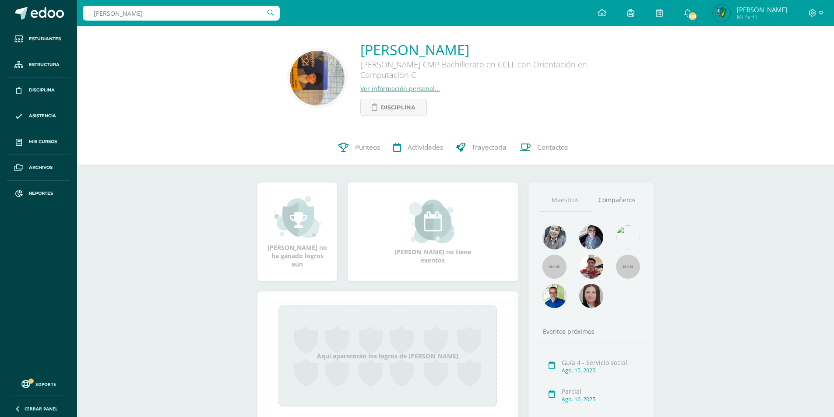
type input "vanegas"
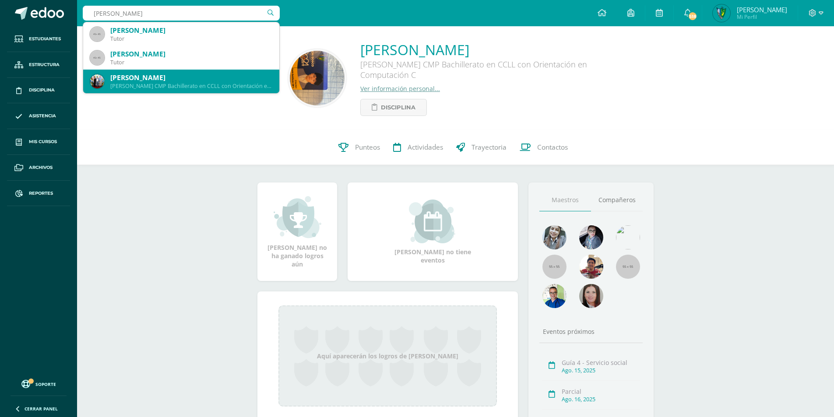
click at [166, 90] on div "Oscar André Vanegas Torres Quinto Bachillerato CMP Bachillerato en CCLL con Ori…" at bounding box center [181, 82] width 182 height 24
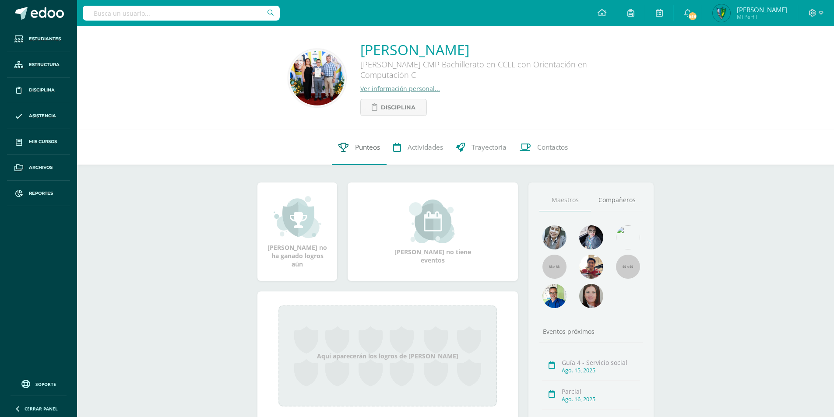
click at [347, 150] on link "Punteos" at bounding box center [359, 147] width 55 height 35
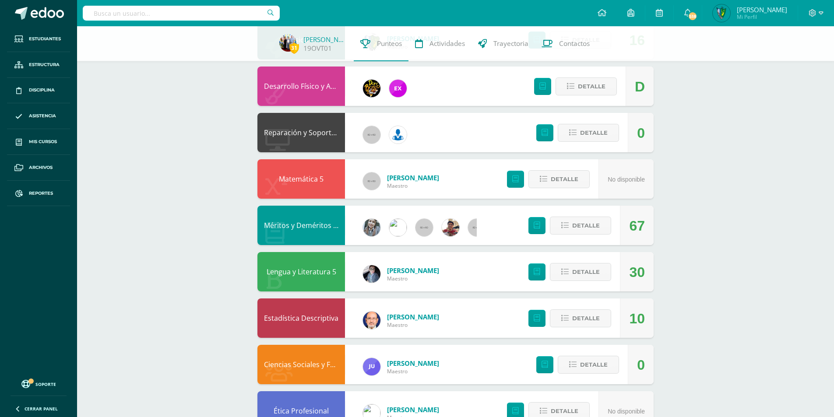
scroll to position [350, 0]
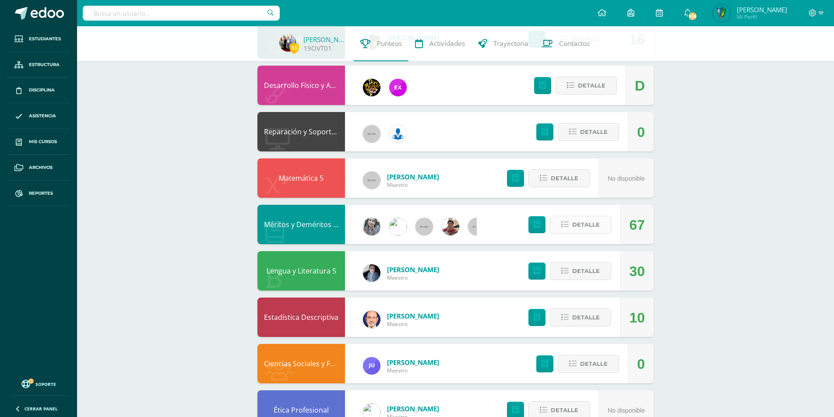
click at [560, 225] on button "Detalle" at bounding box center [580, 225] width 61 height 18
click at [316, 227] on link "Méritos y Deméritos 5to. Bach. en CCLL. "C"" at bounding box center [335, 225] width 142 height 10
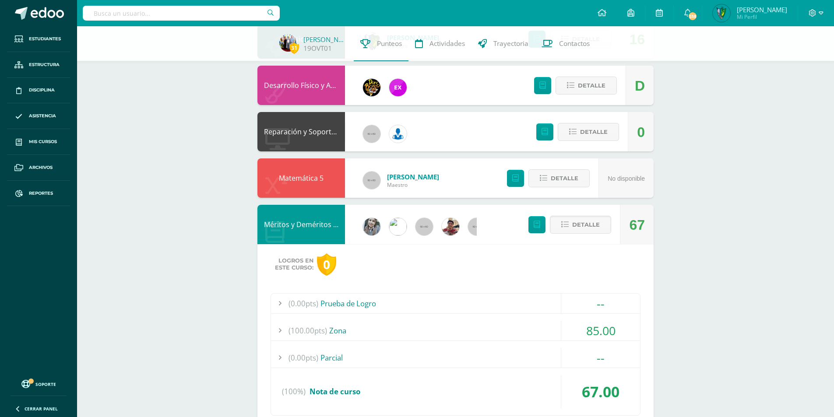
click at [316, 227] on link "Méritos y Deméritos 5to. Bach. en CCLL. "C"" at bounding box center [335, 225] width 142 height 10
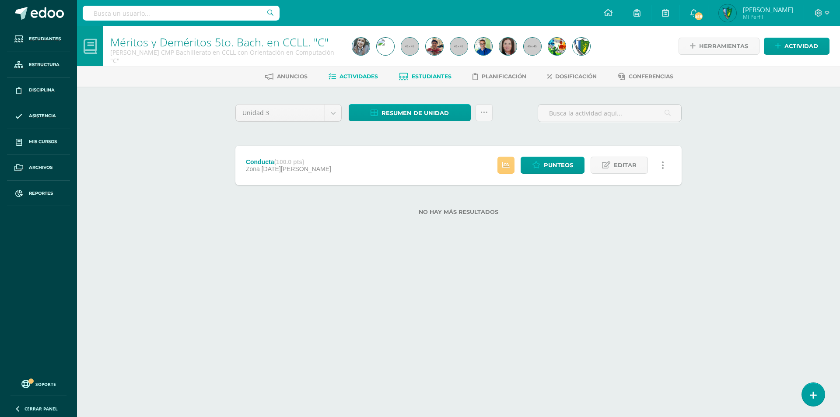
click at [424, 79] on span "Estudiantes" at bounding box center [432, 76] width 40 height 7
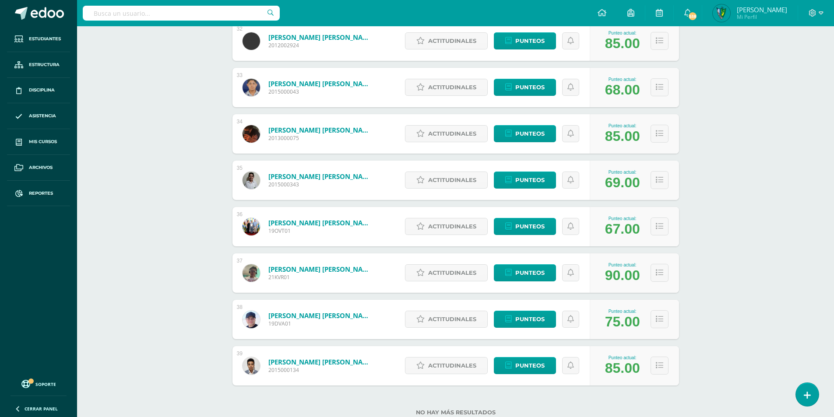
scroll to position [1634, 0]
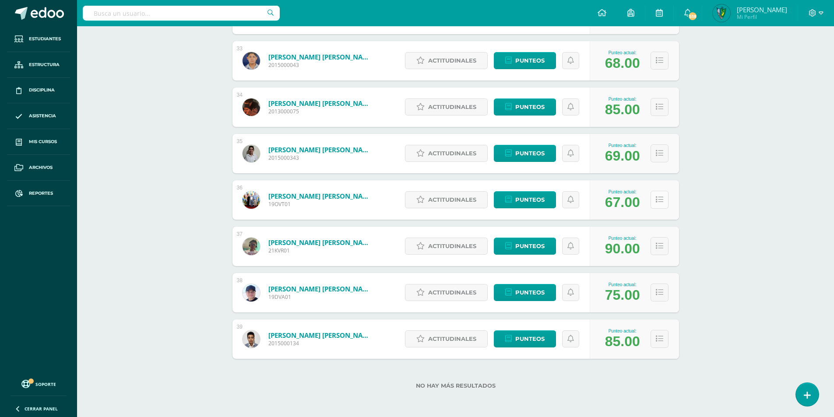
click at [660, 194] on button at bounding box center [659, 200] width 18 height 18
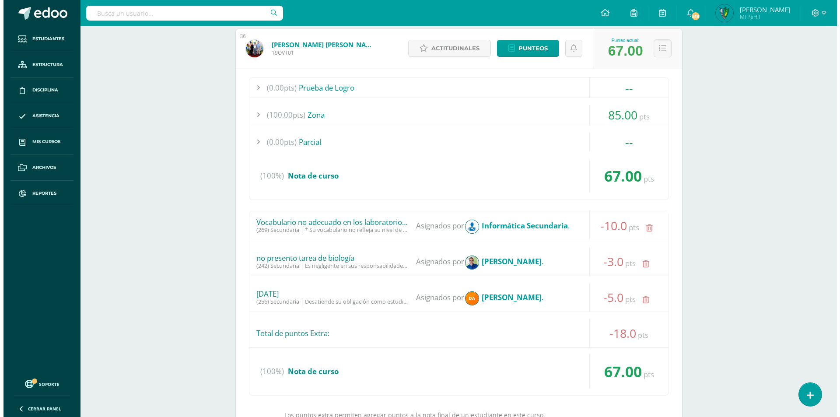
scroll to position [1853, 0]
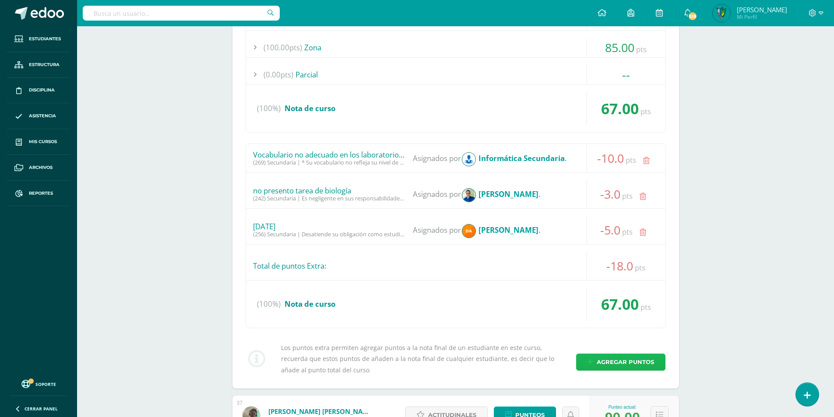
click at [626, 359] on span "Agregar puntos" at bounding box center [625, 362] width 57 height 16
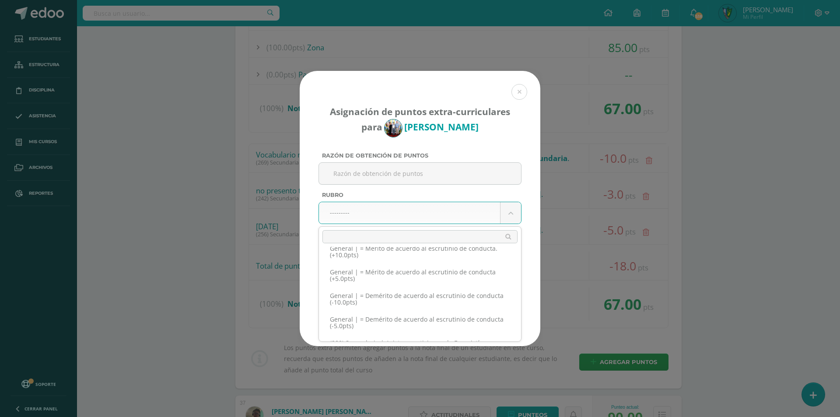
scroll to position [8003, 0]
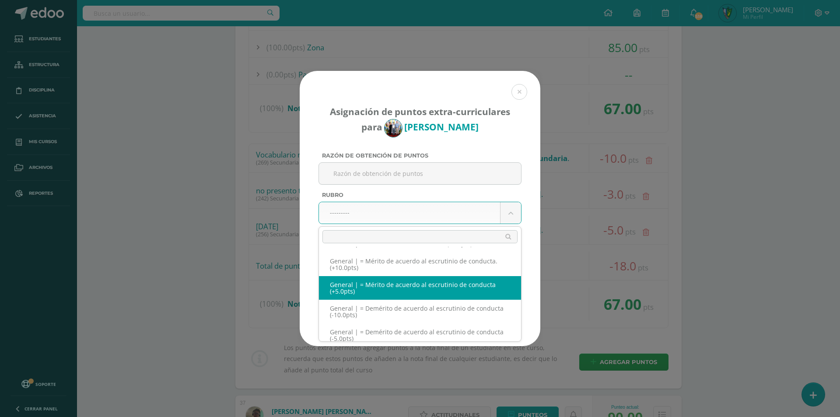
select select "331"
type input "5"
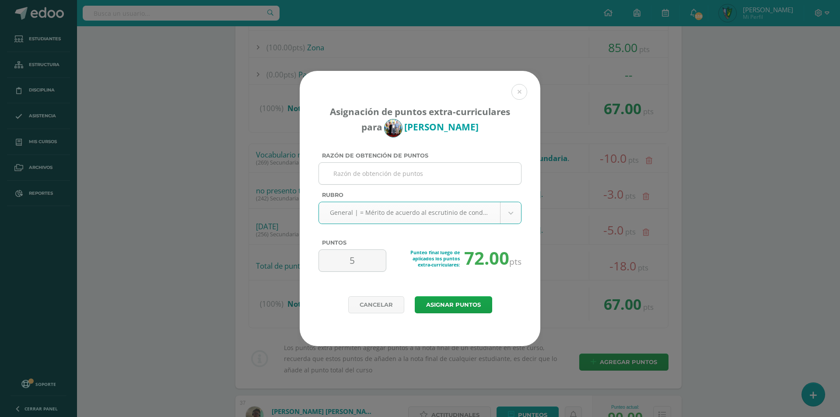
click at [400, 178] on input "Razón de obtención de puntos" at bounding box center [420, 173] width 195 height 21
type input "R"
type input "Por su entrega en el Movimiento juventud"
click at [467, 308] on button "Asignar puntos" at bounding box center [453, 304] width 77 height 17
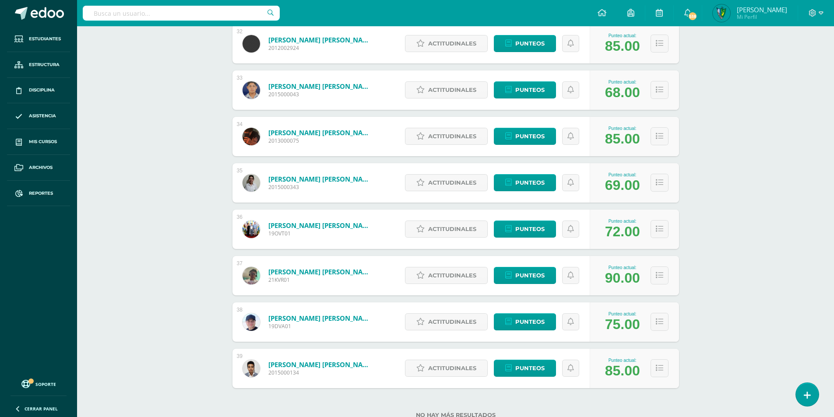
scroll to position [1634, 0]
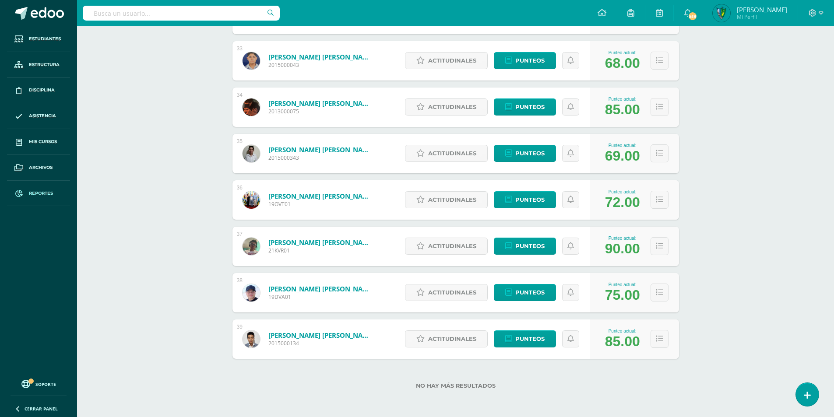
click at [46, 191] on span "Reportes" at bounding box center [41, 193] width 24 height 7
click at [39, 166] on span "Archivos" at bounding box center [41, 167] width 24 height 7
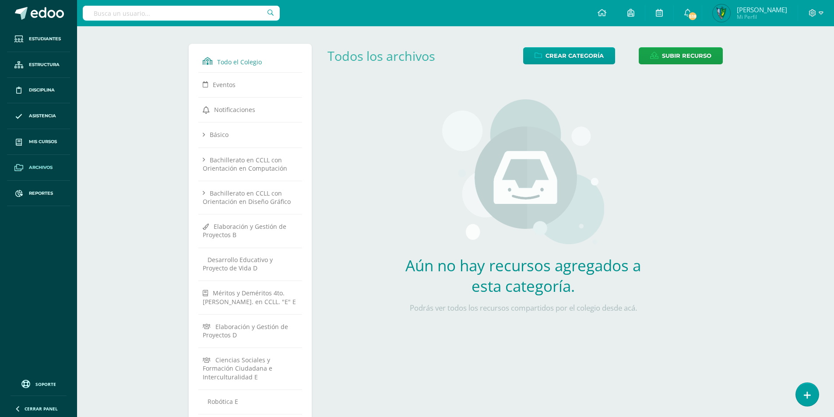
click at [146, 10] on input "text" at bounding box center [181, 13] width 197 height 15
type input "mogollon"
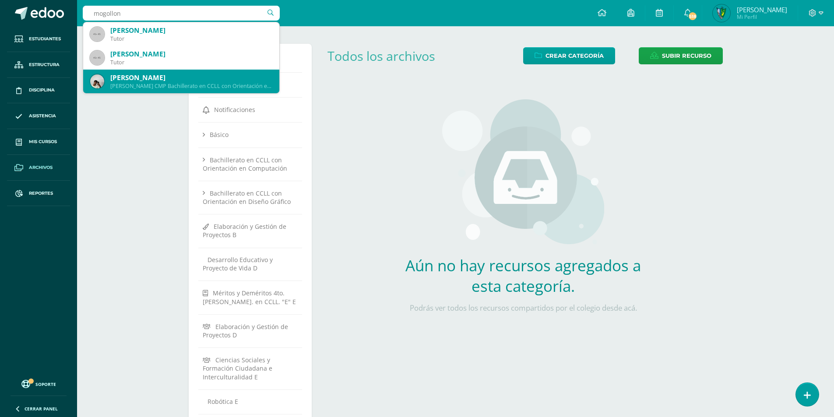
click at [210, 90] on div "[PERSON_NAME] [PERSON_NAME] CMP Bachillerato en CCLL con Orientación en Computa…" at bounding box center [181, 82] width 182 height 24
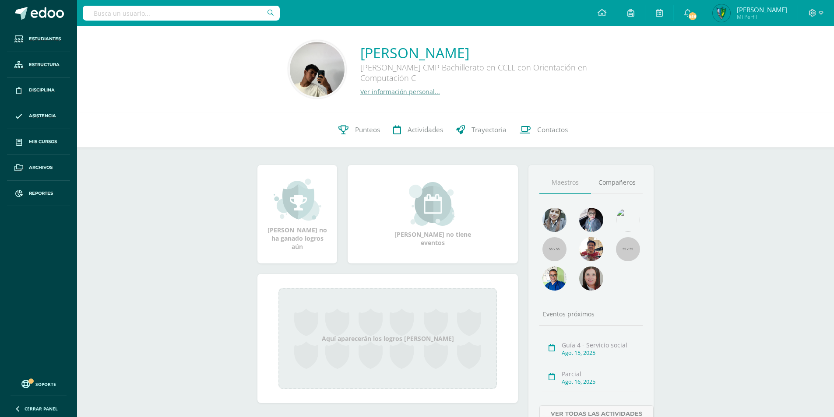
click at [203, 10] on input "text" at bounding box center [181, 13] width 197 height 15
type input "o"
type input "[PERSON_NAME]"
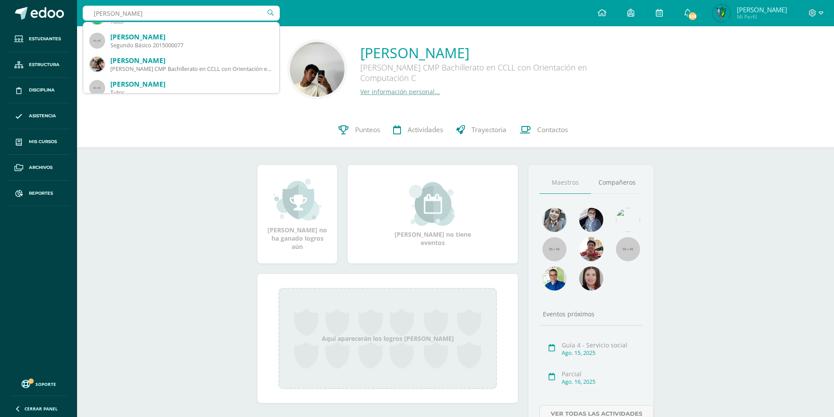
scroll to position [70, 0]
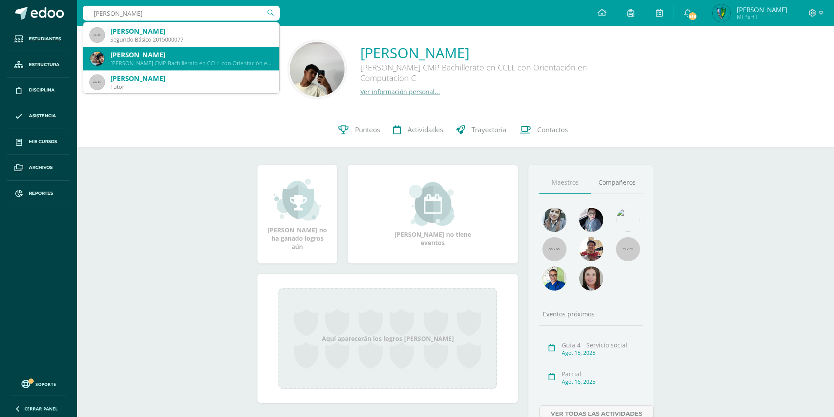
click at [211, 58] on div "[PERSON_NAME]" at bounding box center [191, 54] width 162 height 9
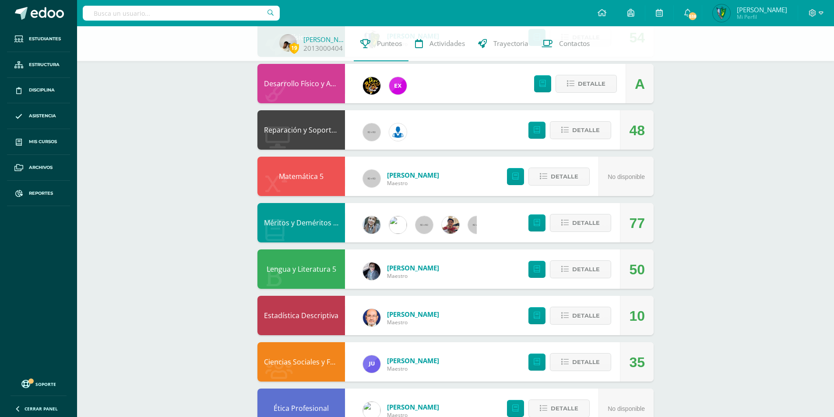
scroll to position [262, 0]
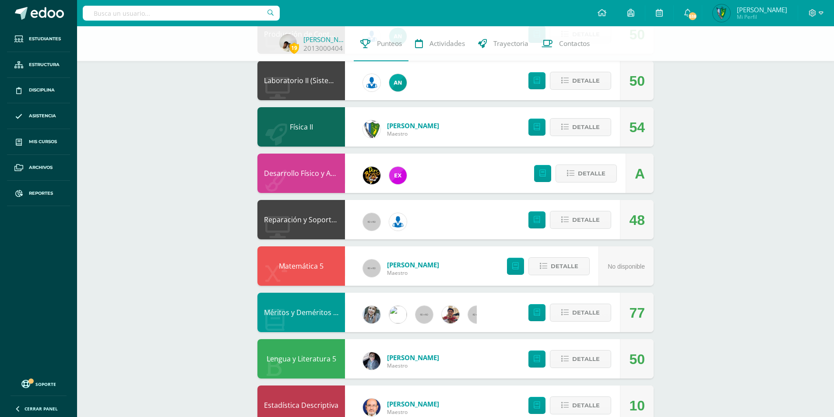
click at [292, 312] on link "Méritos y Deméritos 5to. Bach. en CCLL. "C"" at bounding box center [335, 313] width 142 height 10
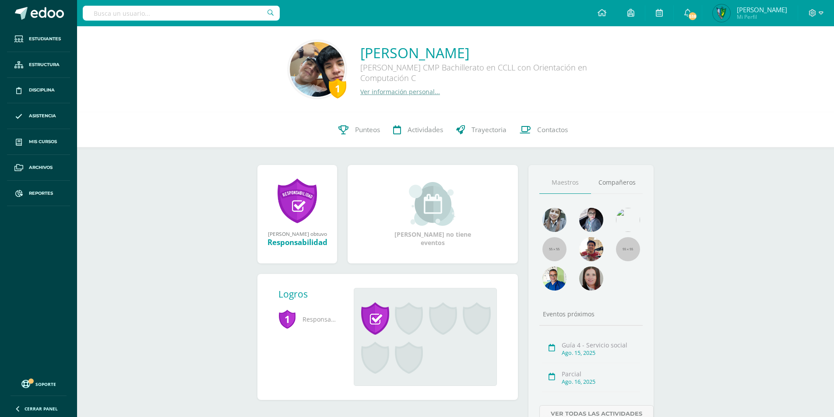
click at [202, 12] on input "text" at bounding box center [181, 13] width 197 height 15
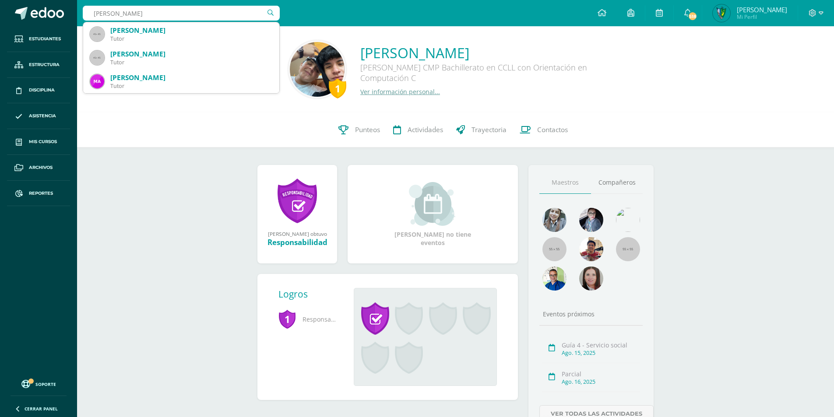
type input "[PERSON_NAME]"
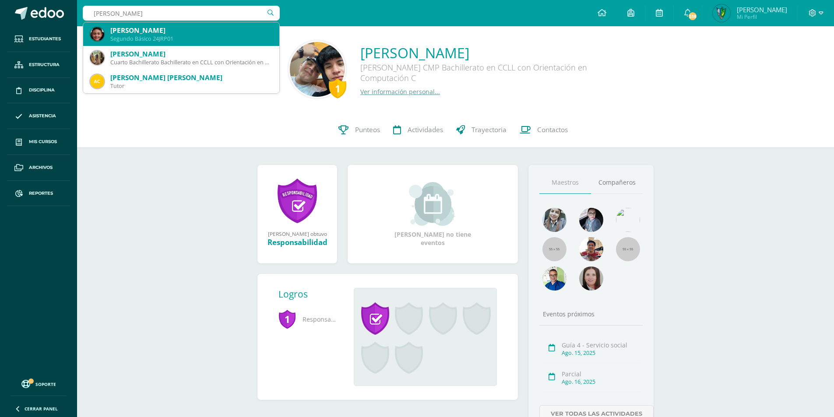
click at [227, 31] on div "[PERSON_NAME]" at bounding box center [191, 30] width 162 height 9
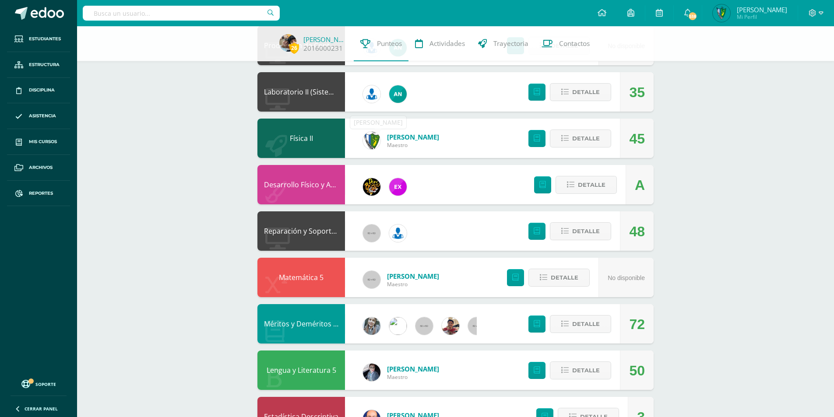
scroll to position [263, 0]
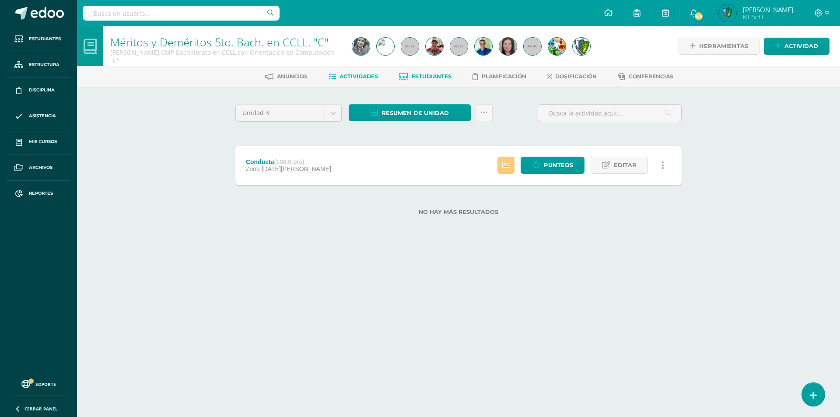
click at [433, 80] on link "Estudiantes" at bounding box center [425, 77] width 53 height 14
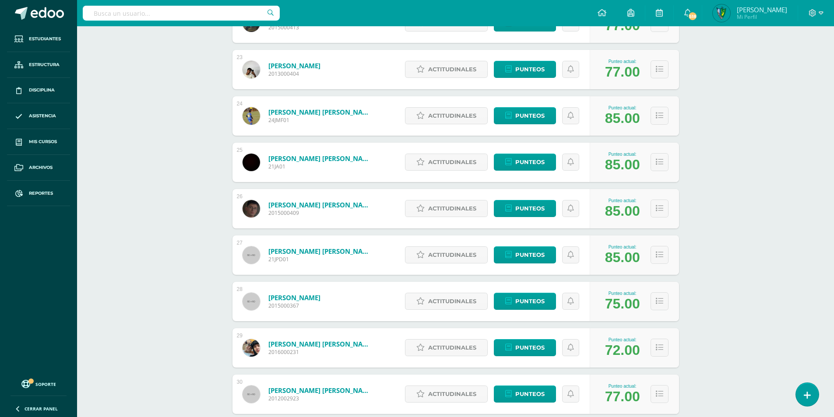
scroll to position [1248, 0]
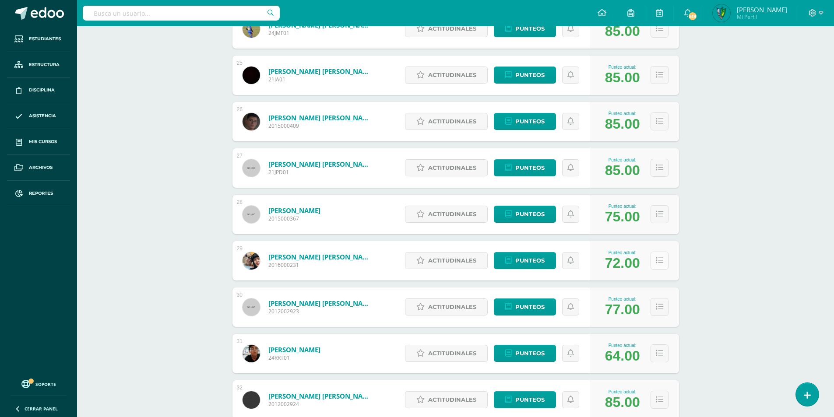
click at [662, 259] on icon at bounding box center [659, 260] width 7 height 7
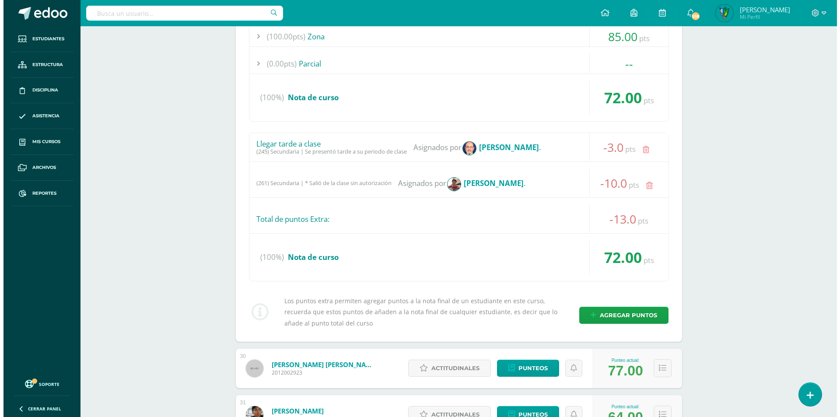
scroll to position [1555, 0]
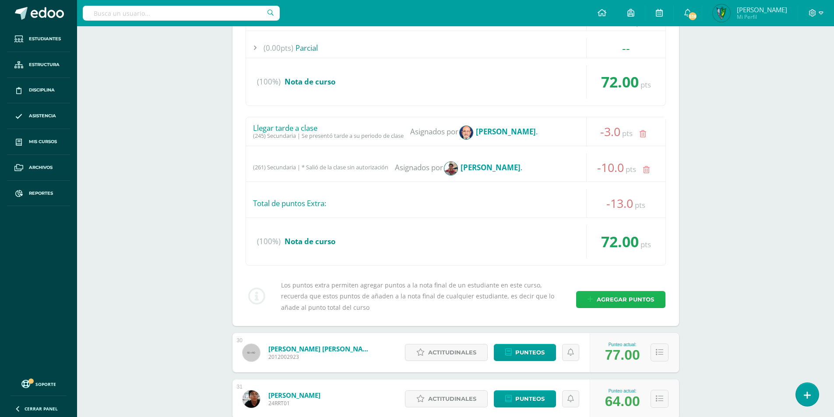
click at [622, 301] on span "Agregar puntos" at bounding box center [625, 299] width 57 height 16
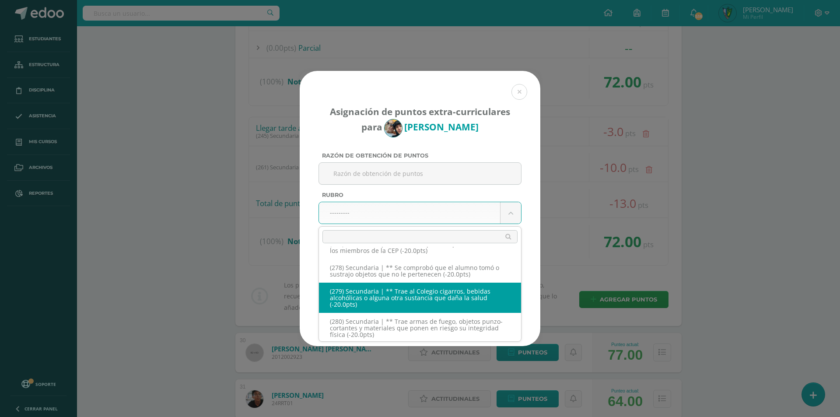
scroll to position [7557, 0]
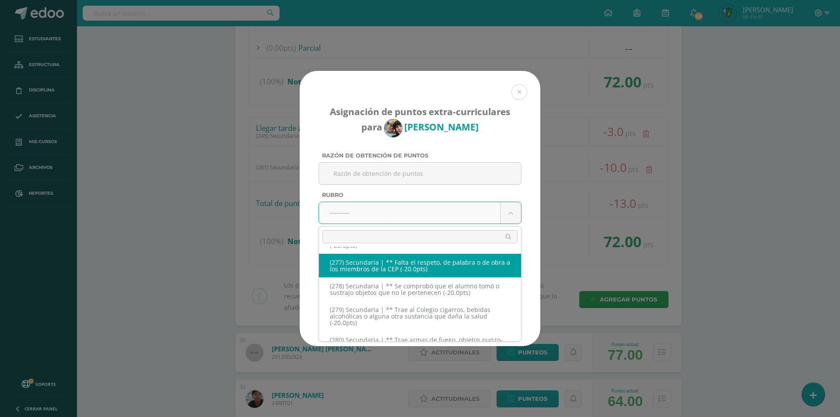
select select "311"
type input "-20"
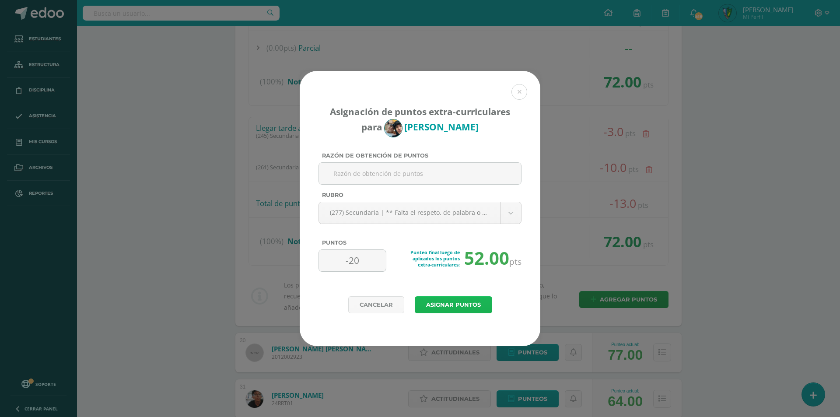
click at [457, 306] on button "Asignar puntos" at bounding box center [453, 304] width 77 height 17
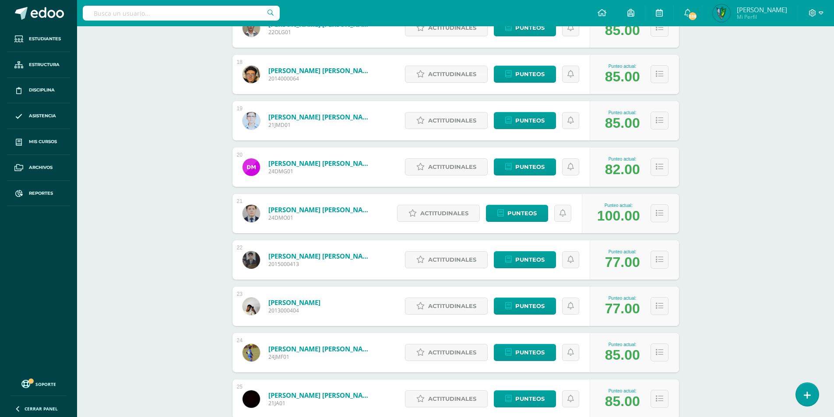
scroll to position [968, 0]
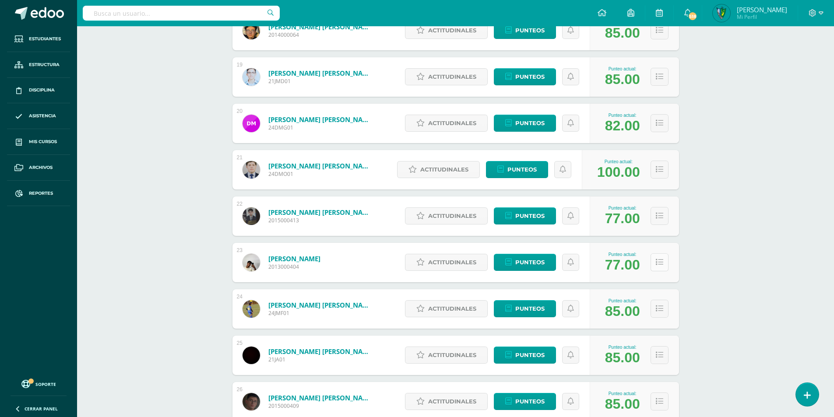
click at [651, 261] on button at bounding box center [659, 262] width 18 height 18
click at [658, 261] on icon at bounding box center [659, 262] width 7 height 7
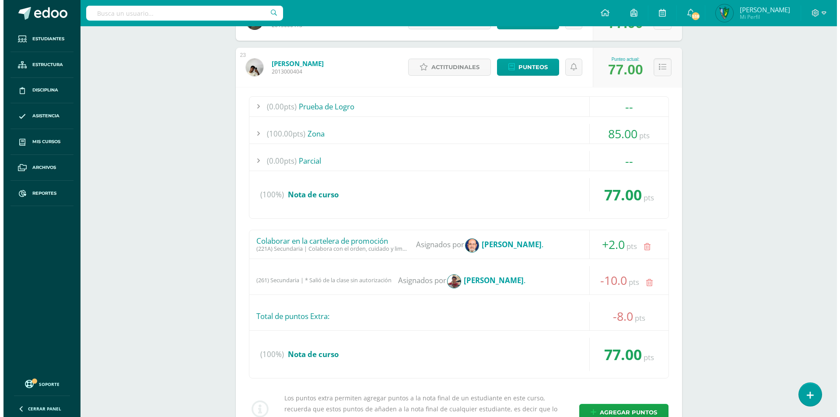
scroll to position [1187, 0]
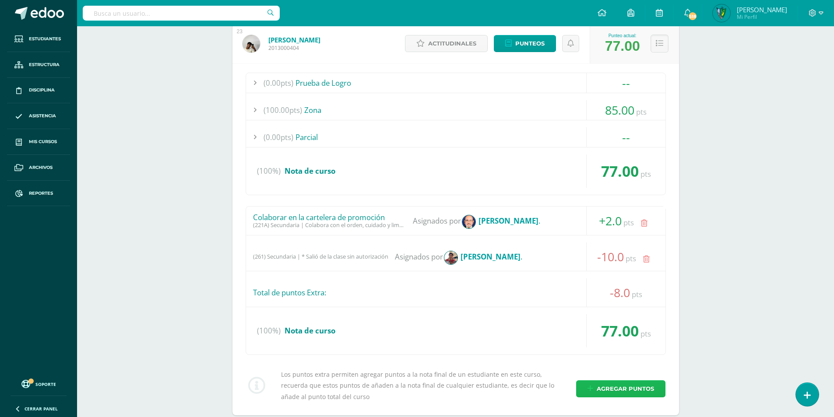
click at [605, 393] on span "Agregar puntos" at bounding box center [625, 389] width 57 height 16
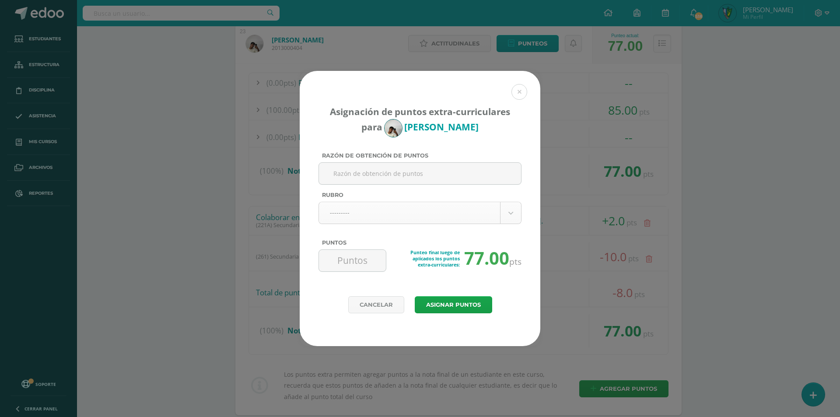
click at [513, 214] on body "Asignación de puntos extra-curriculares para Sebastian Mogollón Razón de obtenc…" at bounding box center [420, 14] width 840 height 2403
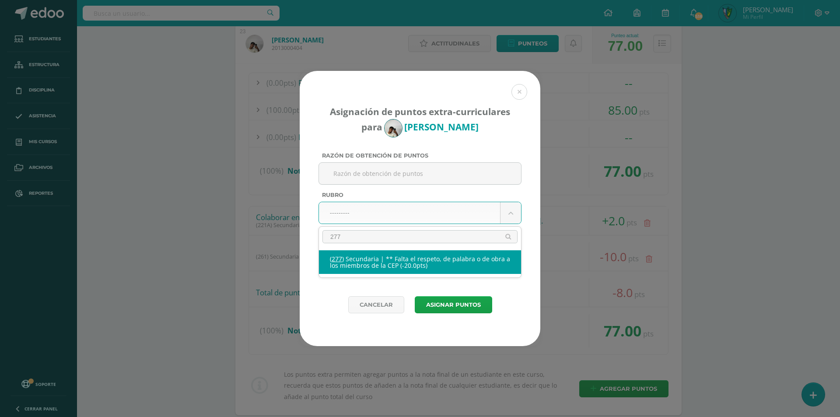
type input "277"
select select "311"
type input "-20"
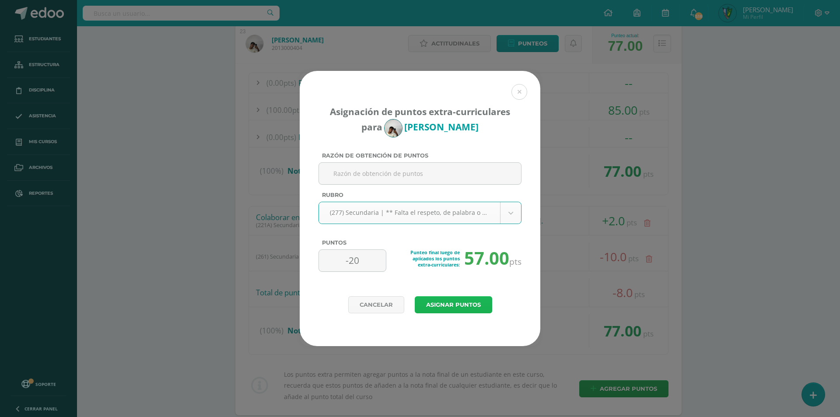
click at [471, 305] on button "Asignar puntos" at bounding box center [453, 304] width 77 height 17
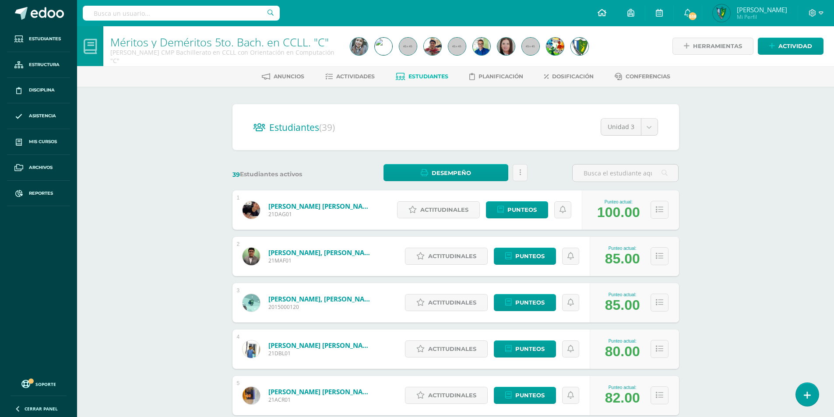
click at [606, 17] on span at bounding box center [601, 13] width 9 height 10
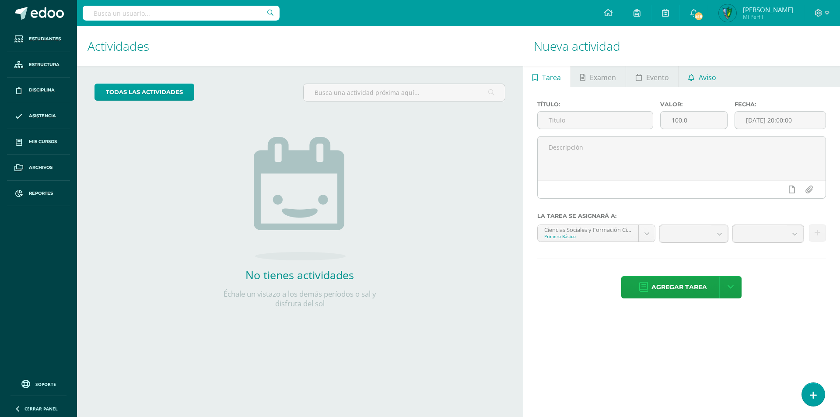
click at [704, 76] on span "Aviso" at bounding box center [708, 77] width 18 height 21
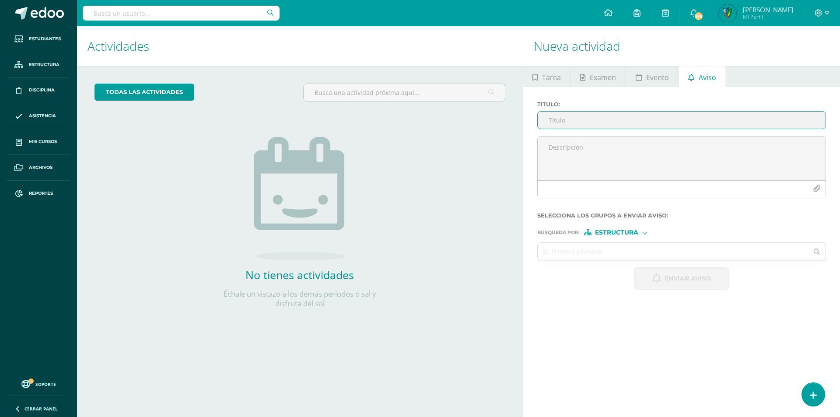
paste input "Circular 17-2025 - Reconocimientos a la LXXVI Promoción - Evaluaciones de Unidad"
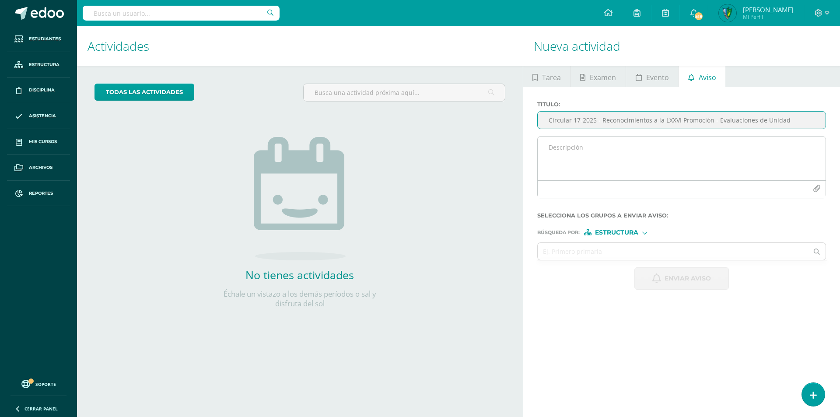
type input "Circular 17-2025 - Reconocimientos a la LXXVI Promoción - Evaluaciones de Unidad"
click at [570, 147] on textarea at bounding box center [682, 159] width 288 height 44
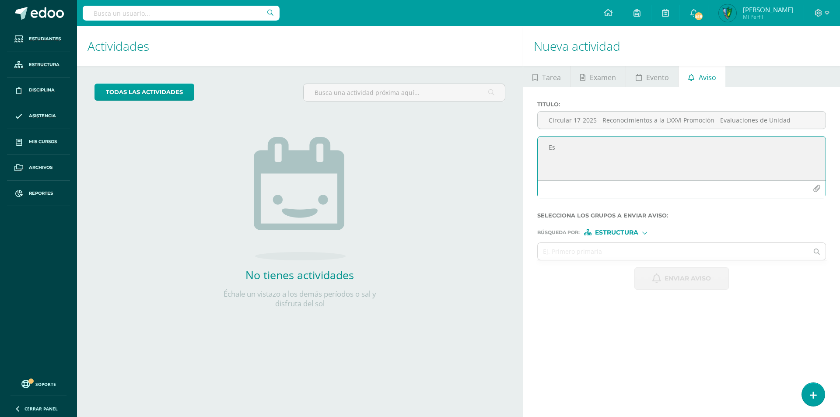
type textarea "E"
type textarea "Señores Padres de FAmilia y Estudaintes, es un gusto saludarles y desearles ben…"
click at [590, 151] on textarea at bounding box center [682, 159] width 288 height 44
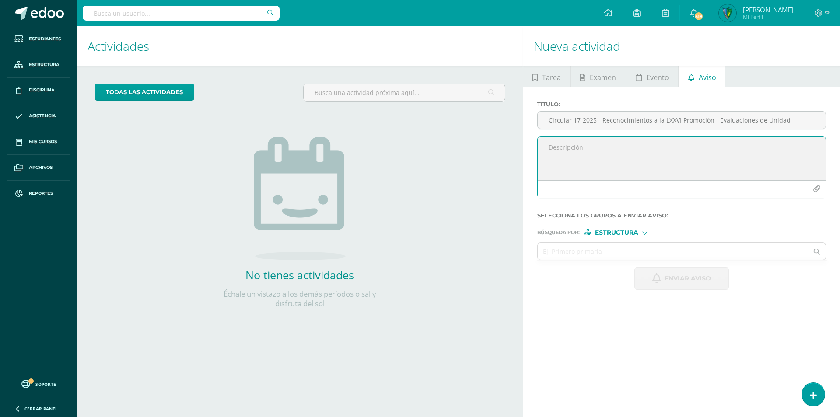
paste textarea "Estimados padres de familia y estudiantes: Es un gusto saludarles y desearles m…"
drag, startPoint x: 670, startPoint y: 149, endPoint x: 723, endPoint y: 149, distance: 53.4
click at [670, 149] on textarea "Estimados padres de familia y estudiantes: Es un gusto saludarles y desearles m…" at bounding box center [682, 159] width 288 height 44
click at [678, 163] on textarea "Estimados padres de familia y estudiantes, es un gusto saludarles y desearles m…" at bounding box center [682, 159] width 288 height 44
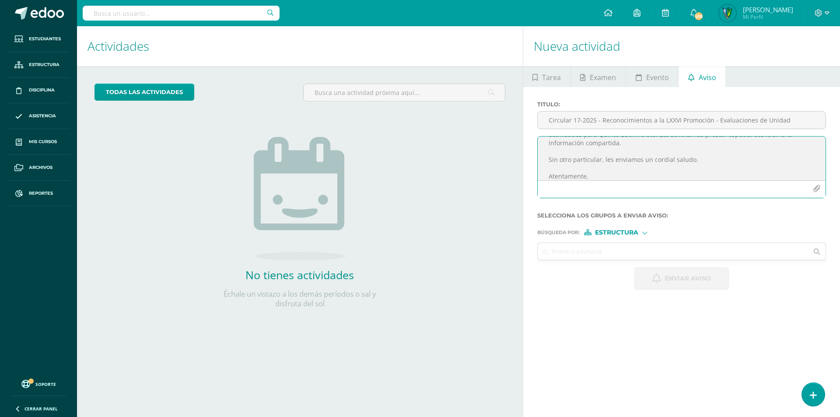
type textarea "Estimados padres de familia y estudiantes, es un gusto saludarles y desearles m…"
click at [818, 188] on icon "button" at bounding box center [816, 188] width 7 height 7
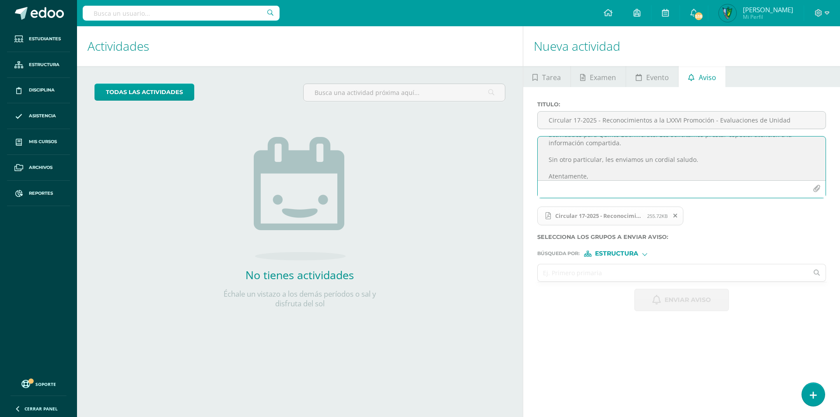
click at [626, 269] on input "text" at bounding box center [673, 272] width 271 height 17
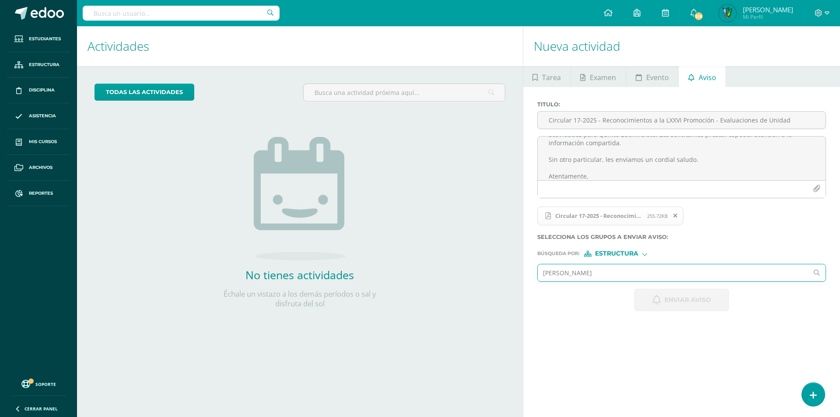
type input "quinto"
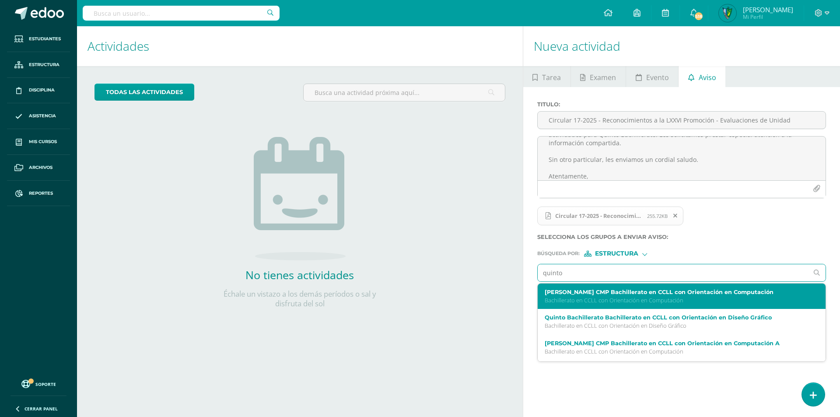
click at [652, 300] on p "Bachillerato en CCLL con Orientación en Computación" at bounding box center [676, 300] width 262 height 7
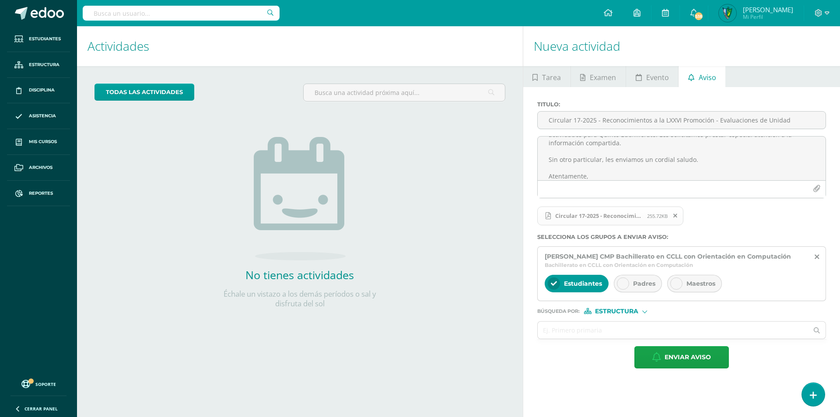
click at [647, 288] on div "Padres" at bounding box center [638, 284] width 48 height 18
click at [678, 285] on icon at bounding box center [677, 284] width 6 height 6
click at [665, 362] on span "Enviar aviso" at bounding box center [688, 357] width 46 height 21
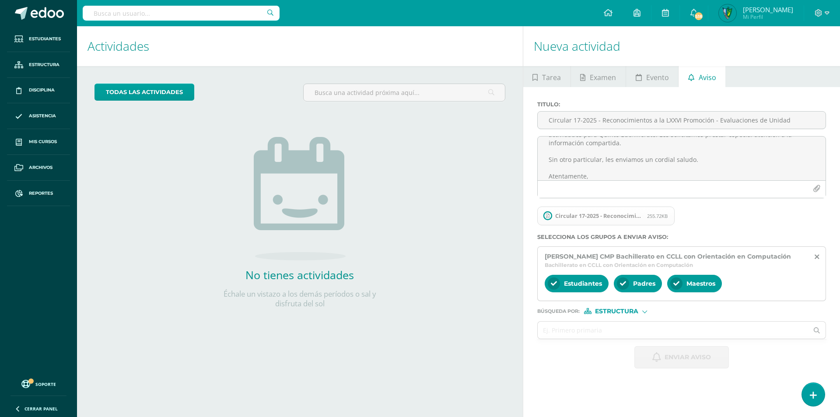
scroll to position [0, 0]
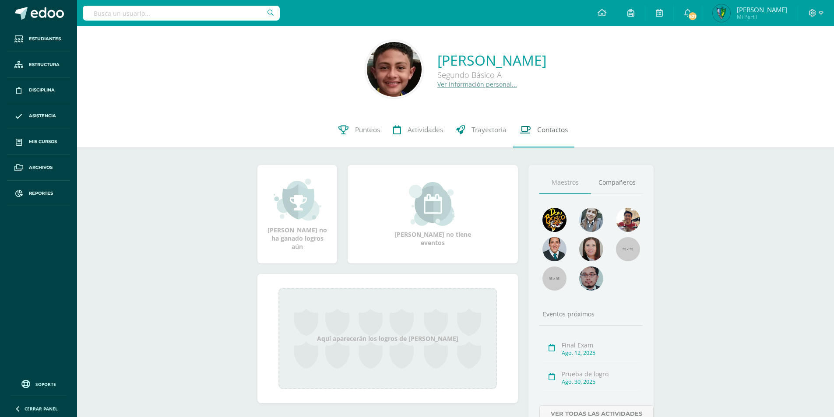
click at [561, 134] on span "Contactos" at bounding box center [552, 129] width 31 height 9
